Goal: Task Accomplishment & Management: Use online tool/utility

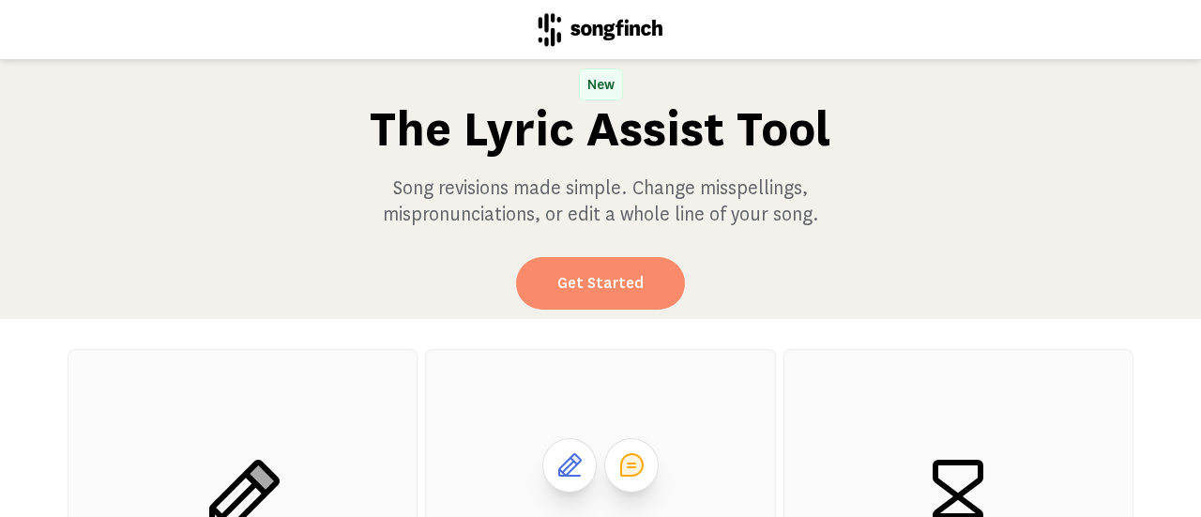
click at [580, 282] on link "Get Started" at bounding box center [600, 283] width 169 height 53
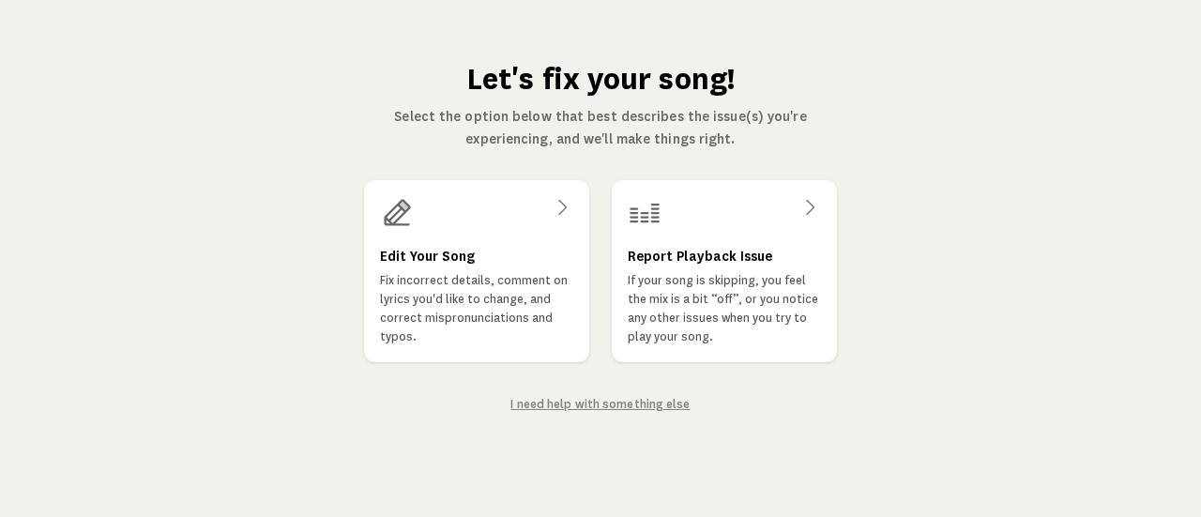
click at [447, 260] on h3 "Edit Your Song" at bounding box center [427, 256] width 95 height 23
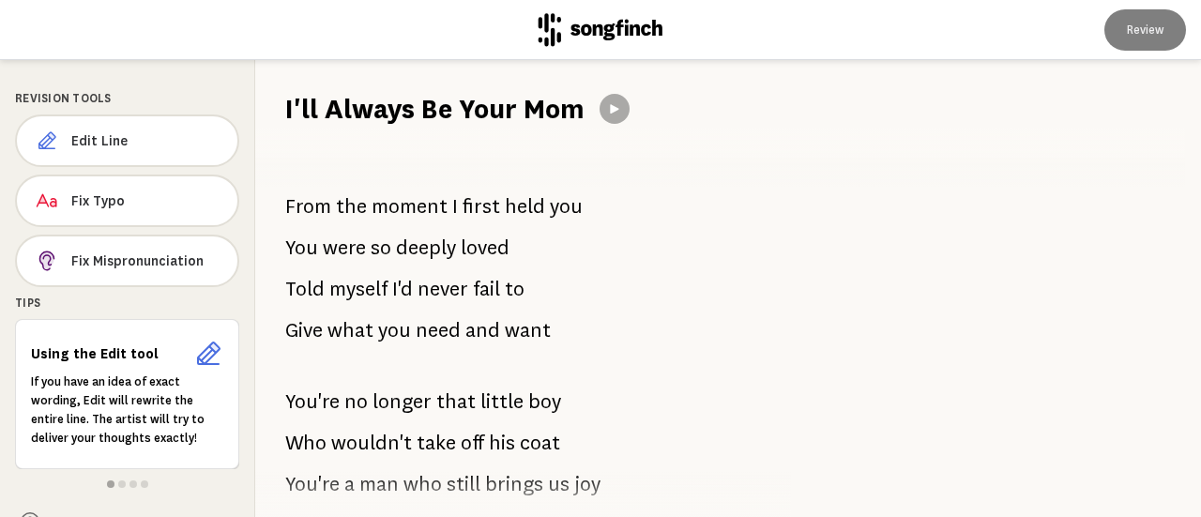
click at [341, 178] on div "From the moment I first held you You were so deeply loved Told myself I'd never…" at bounding box center [512, 322] width 514 height 389
drag, startPoint x: 95, startPoint y: 140, endPoint x: 271, endPoint y: 126, distance: 177.0
click at [271, 126] on div "I'll Always Be Your Mom" at bounding box center [728, 94] width 946 height 68
click at [130, 141] on span "Edit Line" at bounding box center [146, 140] width 151 height 19
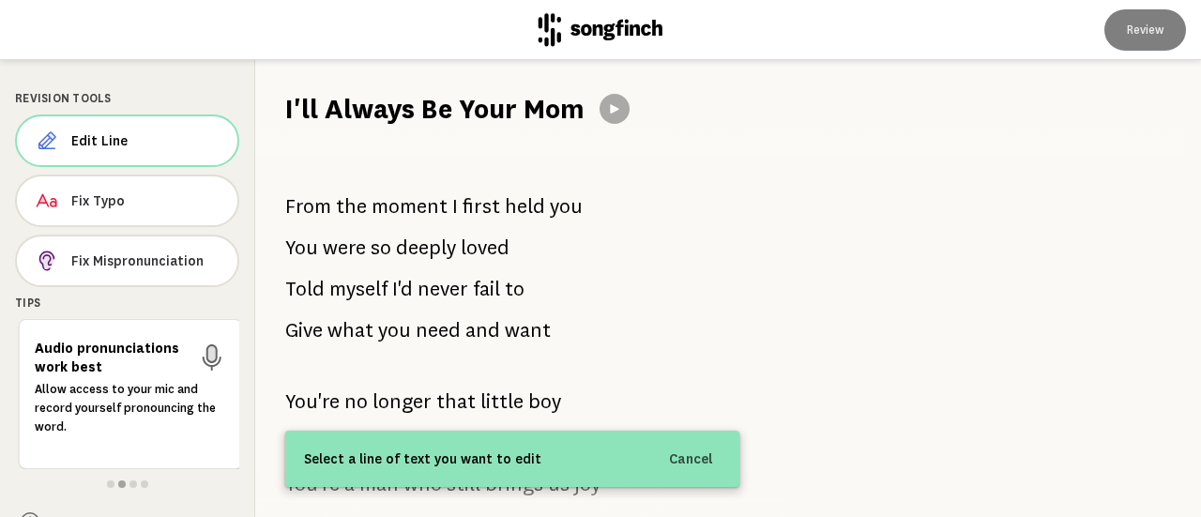
click at [535, 112] on h1 "I'll Always Be Your Mom" at bounding box center [434, 109] width 299 height 38
drag, startPoint x: 584, startPoint y: 109, endPoint x: 247, endPoint y: 108, distance: 336.9
click at [247, 108] on div "Revision Tools Edit Line Fix Typo Fix Mispronunciation Tips Audio pronunciation…" at bounding box center [600, 288] width 1201 height 457
click at [90, 142] on span "Edit Line" at bounding box center [146, 140] width 151 height 19
click at [447, 484] on div "Select a line of text you want to edit Cancel" at bounding box center [512, 459] width 454 height 56
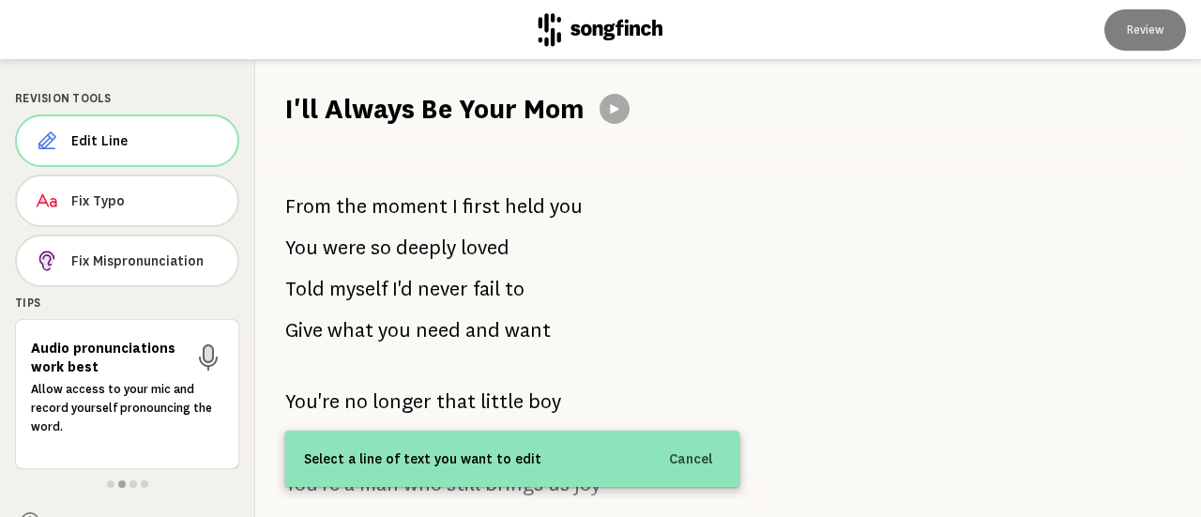
click at [452, 481] on div "Select a line of text you want to edit Cancel" at bounding box center [512, 459] width 454 height 56
click at [454, 453] on span "Select a line of text you want to edit" at bounding box center [422, 459] width 237 height 23
drag, startPoint x: 577, startPoint y: 215, endPoint x: 266, endPoint y: 200, distance: 311.9
click at [266, 200] on div "From the moment I first held you You were so deeply loved Told myself I'd never…" at bounding box center [512, 322] width 514 height 389
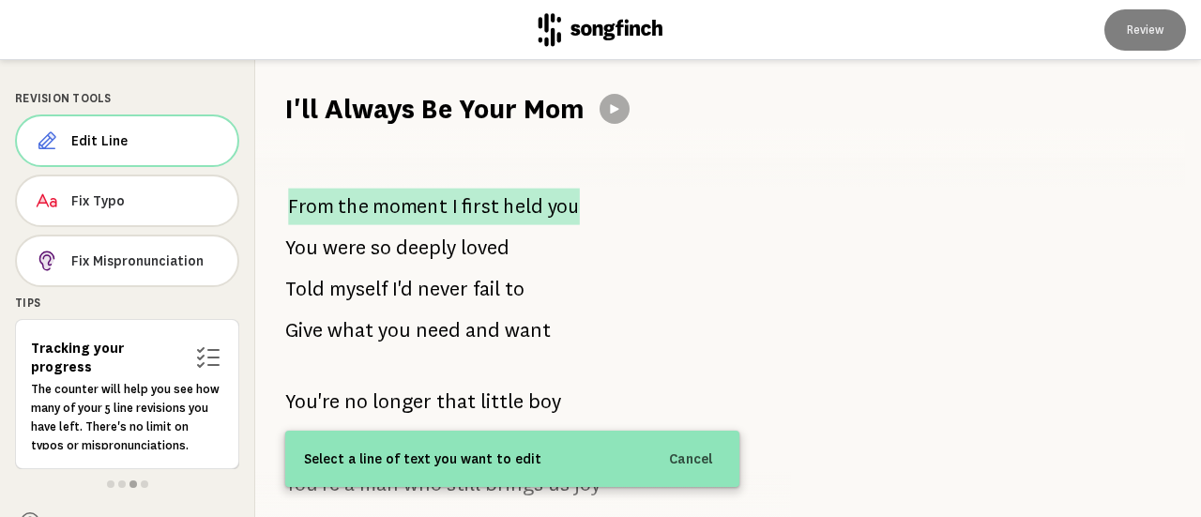
drag, startPoint x: 568, startPoint y: 197, endPoint x: 306, endPoint y: 192, distance: 261.9
click at [306, 192] on p "From the moment I first held you" at bounding box center [434, 206] width 292 height 37
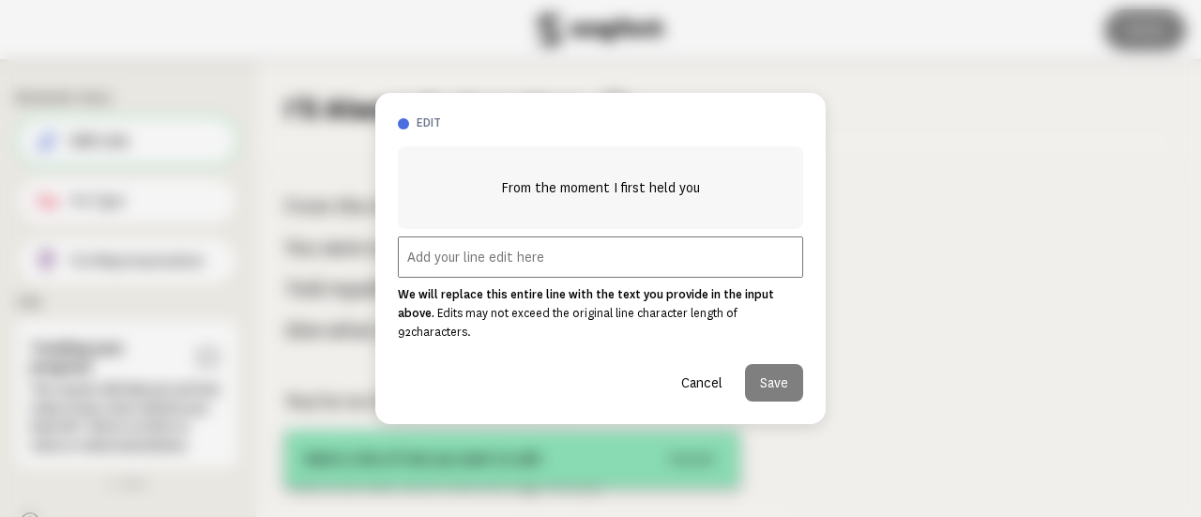
click at [1045, 196] on div at bounding box center [600, 258] width 1201 height 517
click at [710, 373] on button "Cancel" at bounding box center [701, 383] width 71 height 38
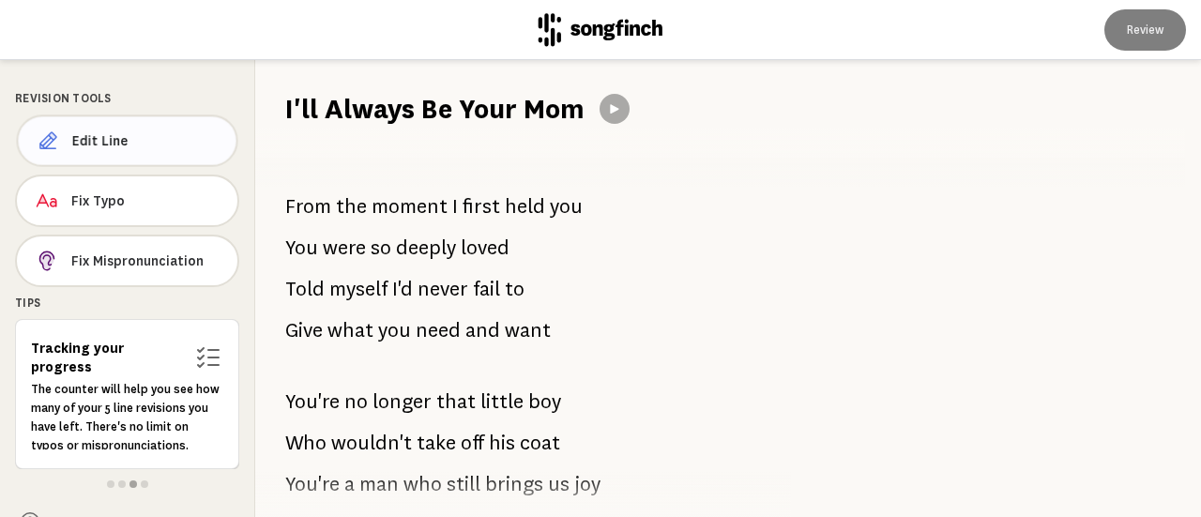
click at [109, 144] on span "Edit Line" at bounding box center [146, 140] width 149 height 19
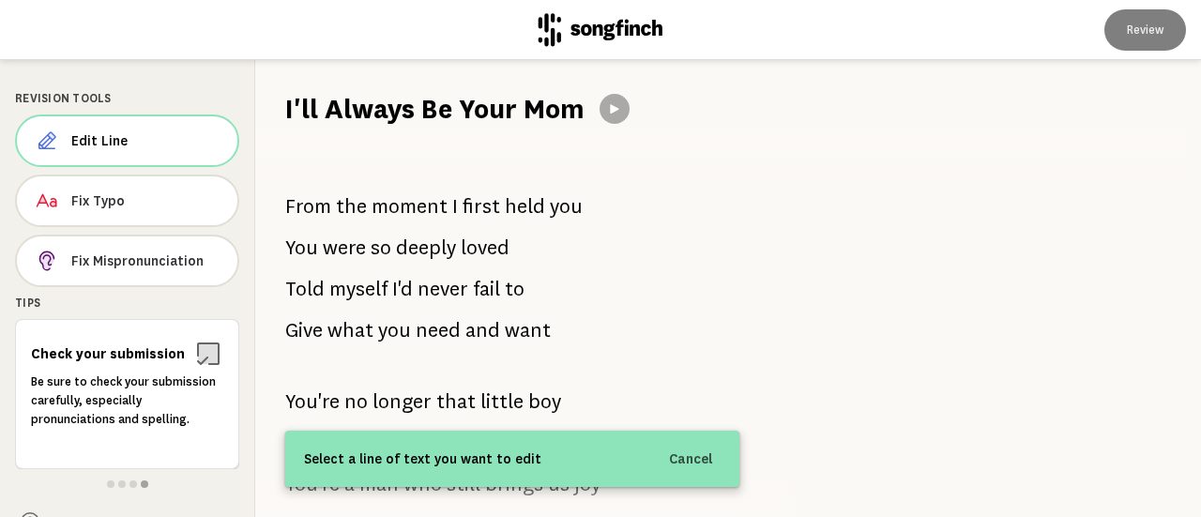
drag, startPoint x: 286, startPoint y: 103, endPoint x: 531, endPoint y: 109, distance: 245.0
drag, startPoint x: 531, startPoint y: 109, endPoint x: 440, endPoint y: 119, distance: 91.6
click at [440, 119] on h1 "I'll Always Be Your Mom" at bounding box center [434, 109] width 299 height 38
drag, startPoint x: 556, startPoint y: 108, endPoint x: 272, endPoint y: 65, distance: 286.7
click at [272, 65] on div "I'll Always Be Your Mom" at bounding box center [728, 94] width 946 height 68
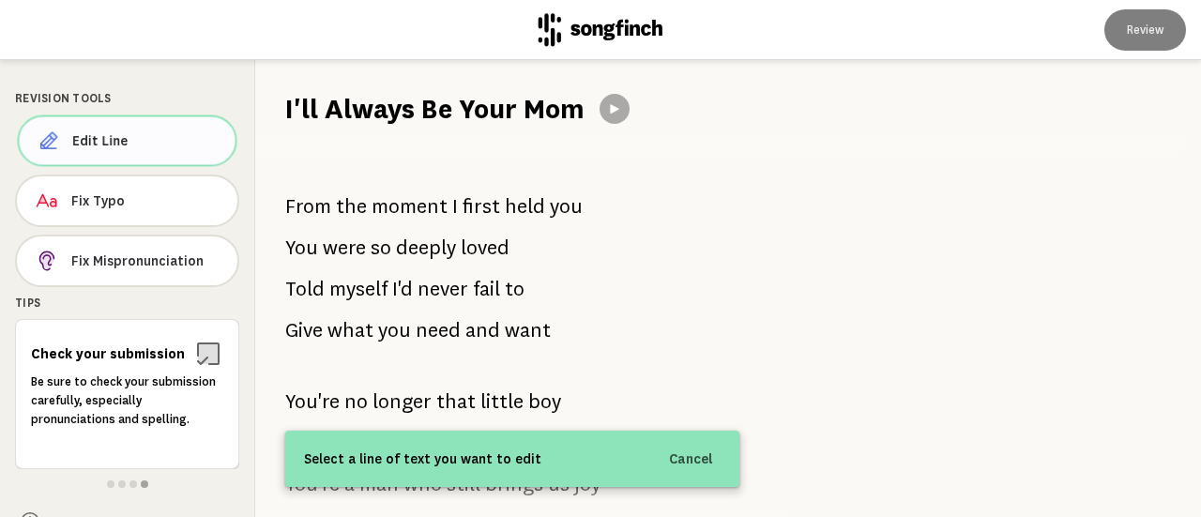
click at [116, 134] on span "Edit Line" at bounding box center [146, 140] width 148 height 19
click at [87, 135] on span "Edit Line" at bounding box center [146, 140] width 149 height 19
click at [87, 135] on span "Edit Line" at bounding box center [146, 140] width 151 height 19
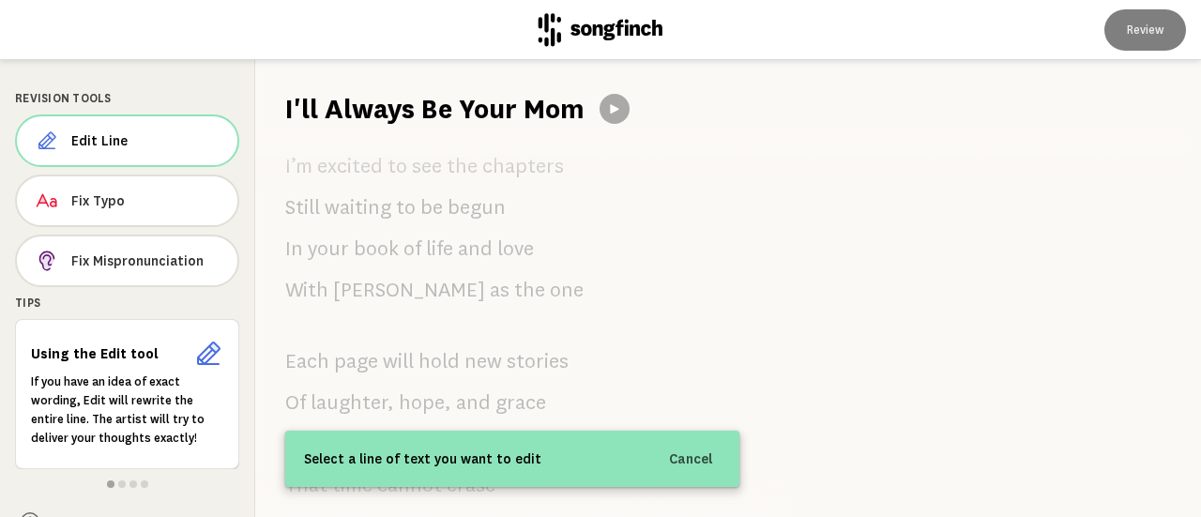
scroll to position [2748, 0]
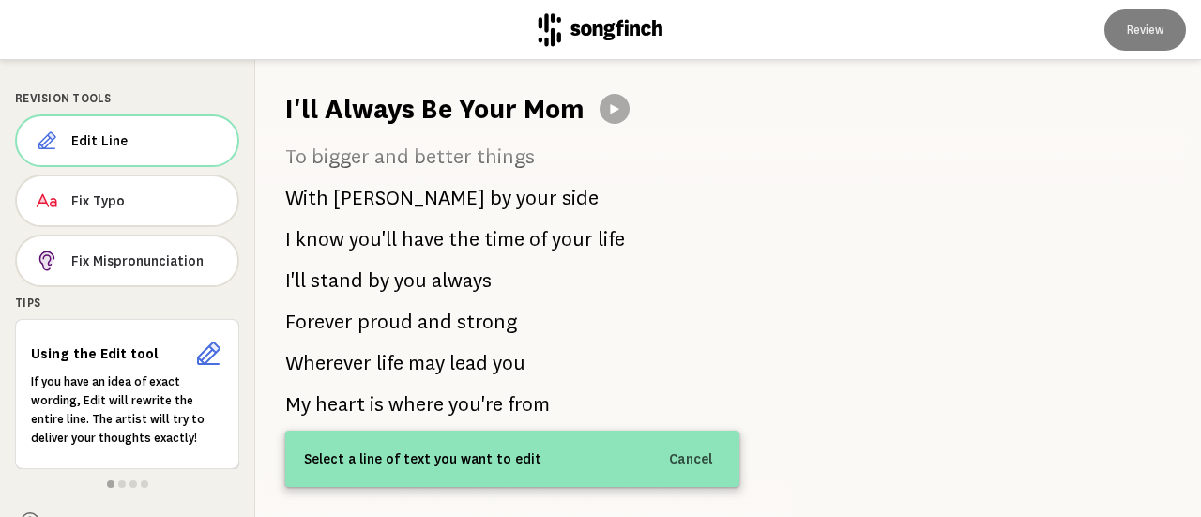
click at [910, 390] on div at bounding box center [985, 288] width 432 height 457
click at [679, 459] on button "Cancel" at bounding box center [691, 459] width 67 height 34
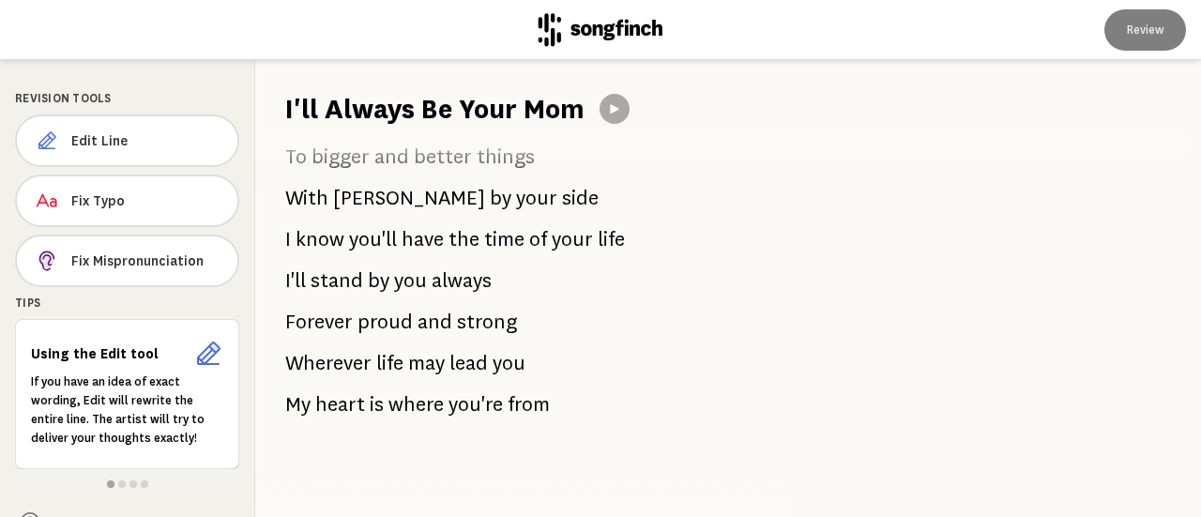
click at [822, 255] on div at bounding box center [985, 288] width 432 height 457
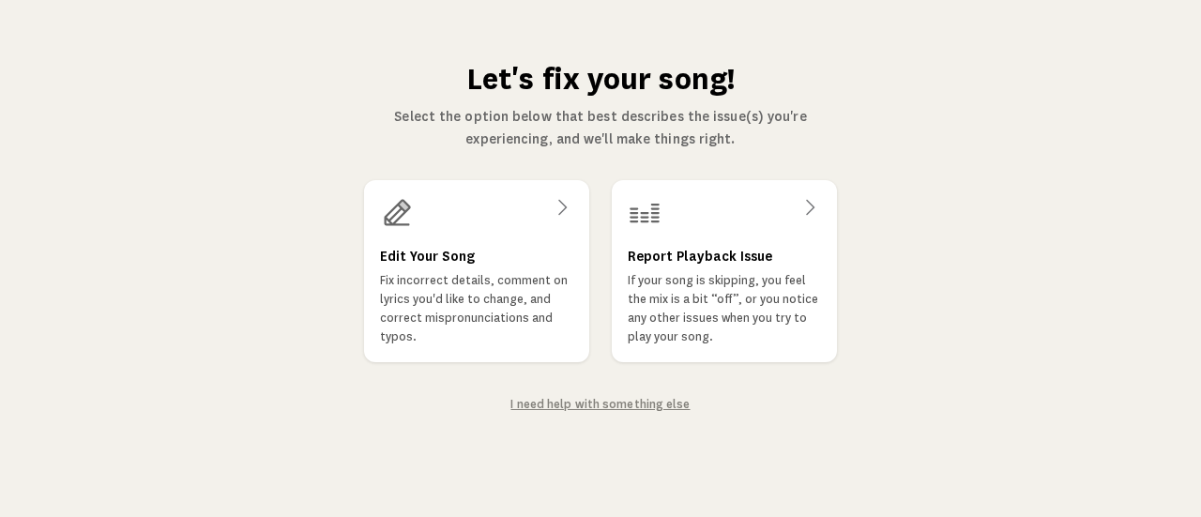
click at [569, 406] on link "I need help with something else" at bounding box center [599, 404] width 179 height 13
